Goal: Information Seeking & Learning: Learn about a topic

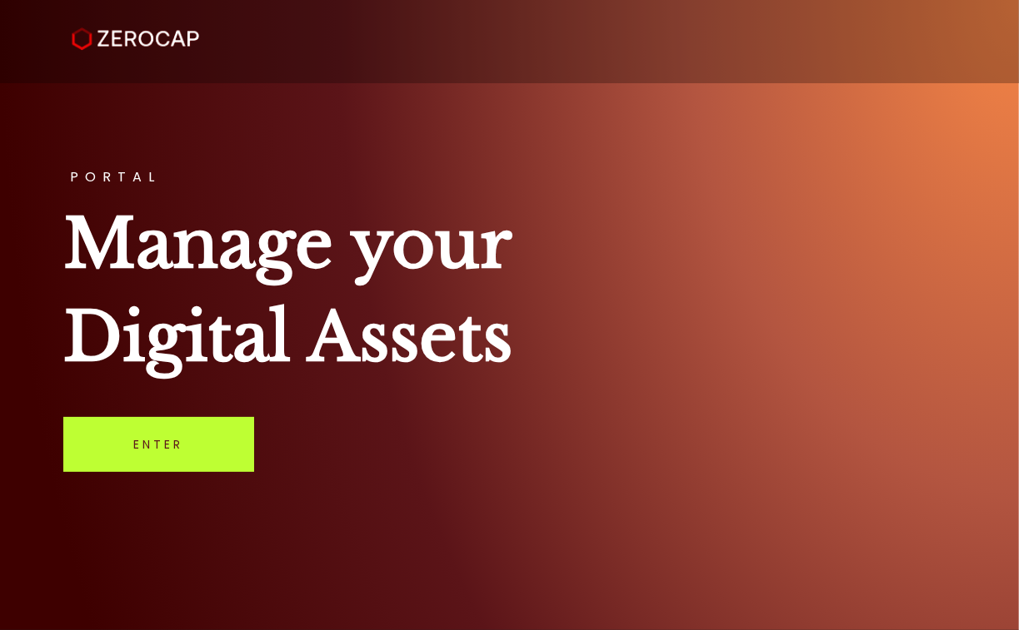
click at [168, 441] on link "Enter" at bounding box center [158, 444] width 191 height 55
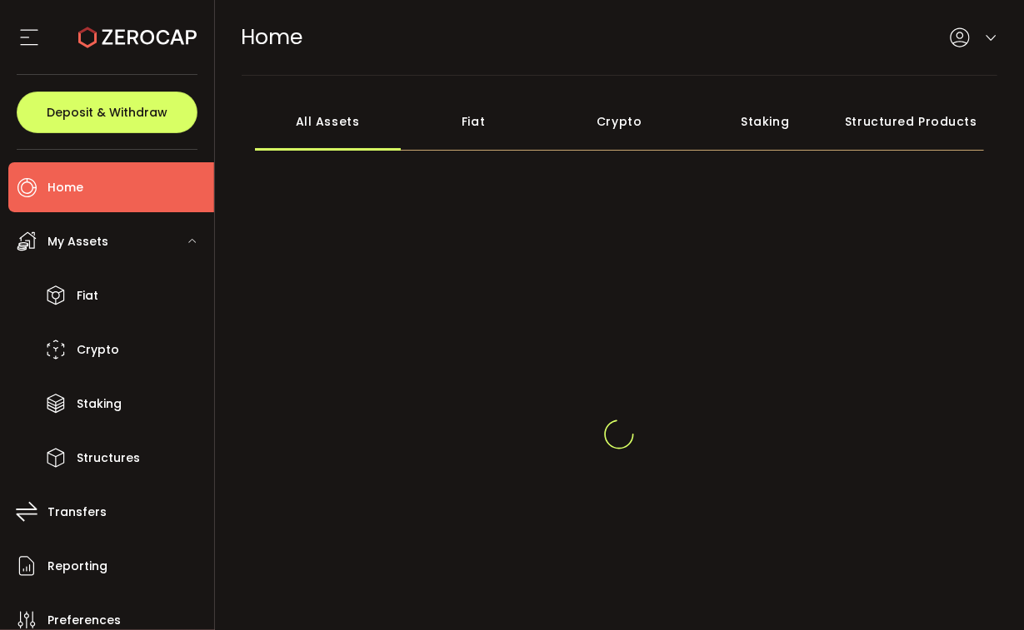
click at [507, 417] on div at bounding box center [620, 437] width 730 height 41
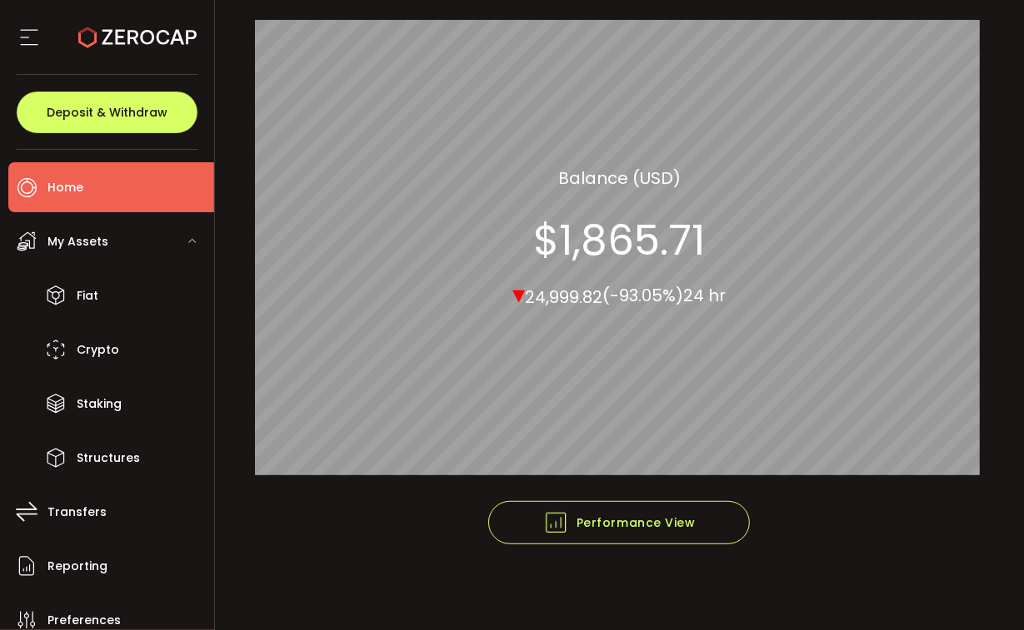
scroll to position [188, 0]
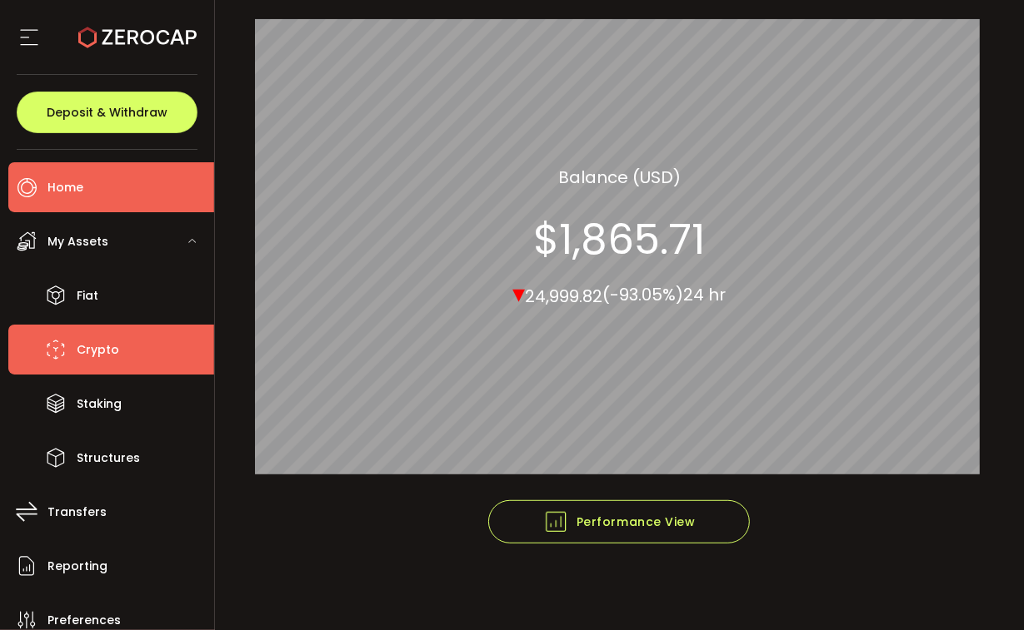
click at [111, 347] on span "Crypto" at bounding box center [98, 350] width 42 height 24
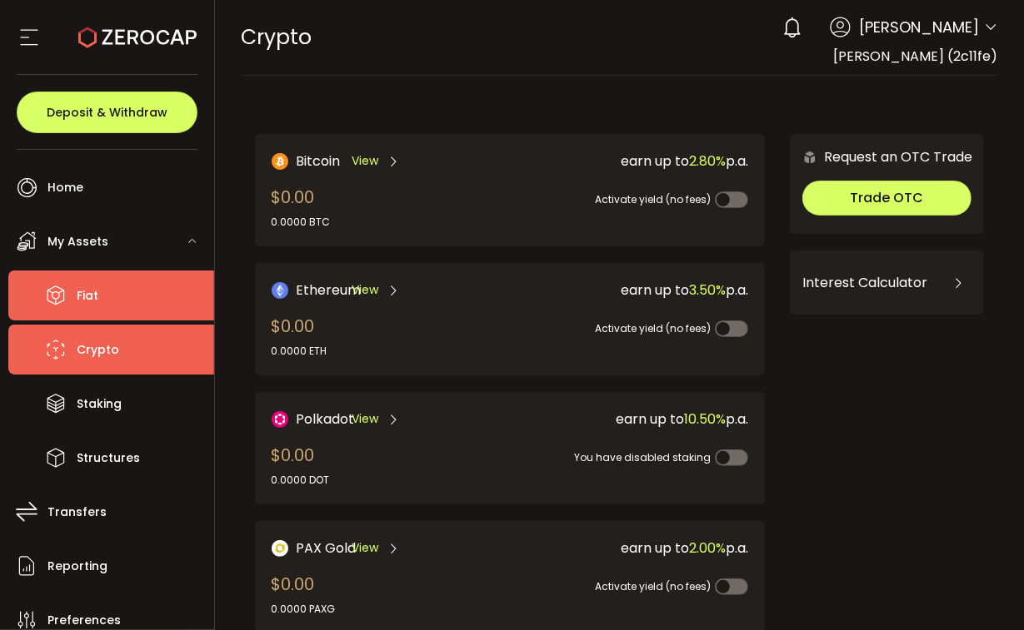
click at [83, 296] on span "Fiat" at bounding box center [88, 296] width 22 height 24
